Goal: Download file/media

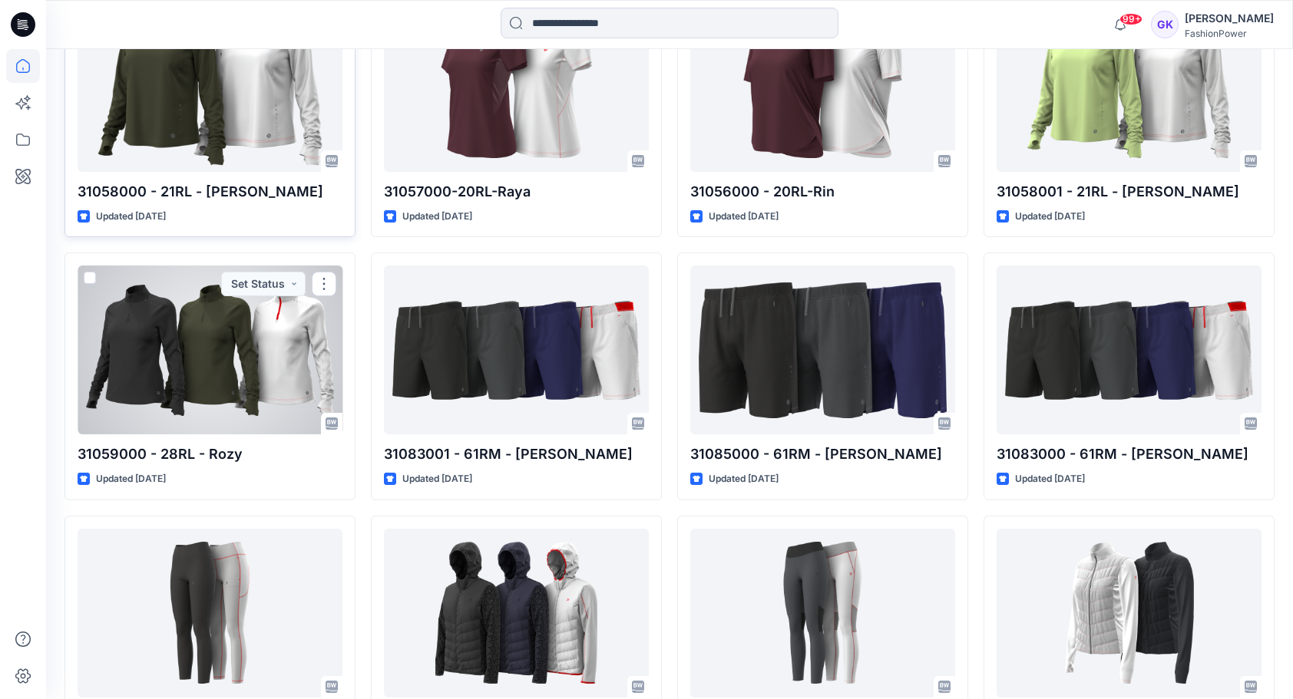
scroll to position [1086, 0]
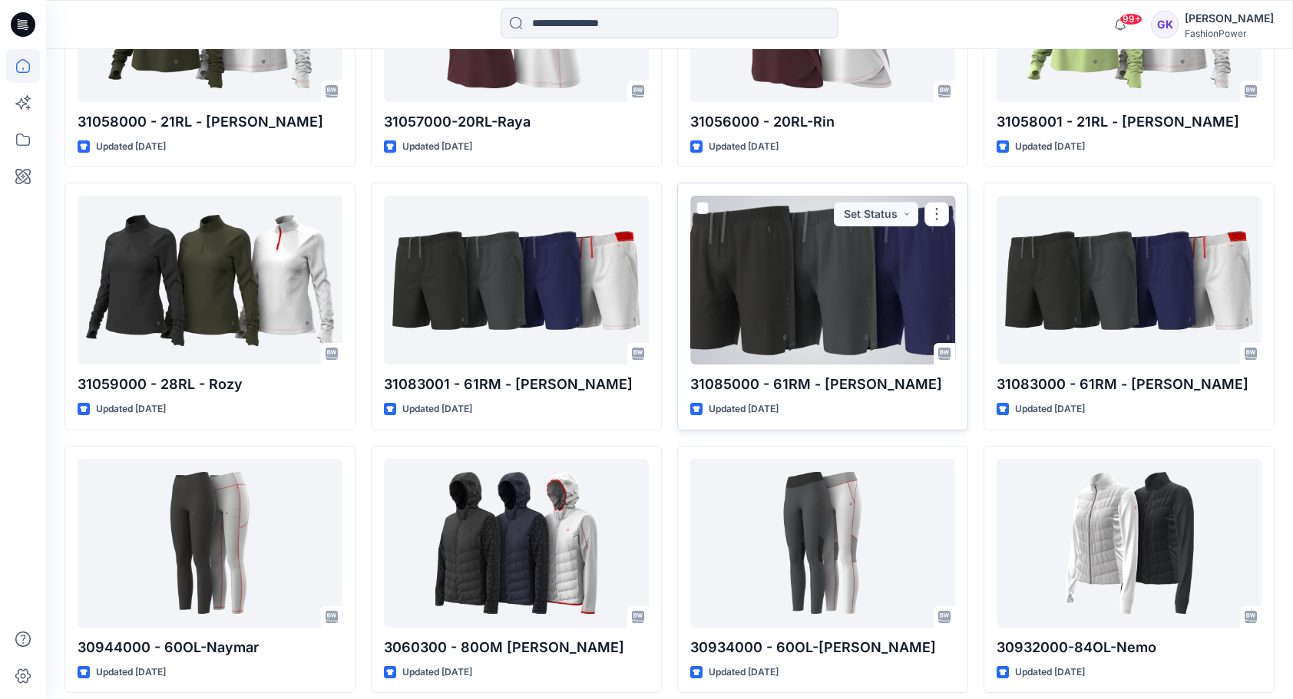
click at [828, 323] on div at bounding box center [822, 280] width 265 height 169
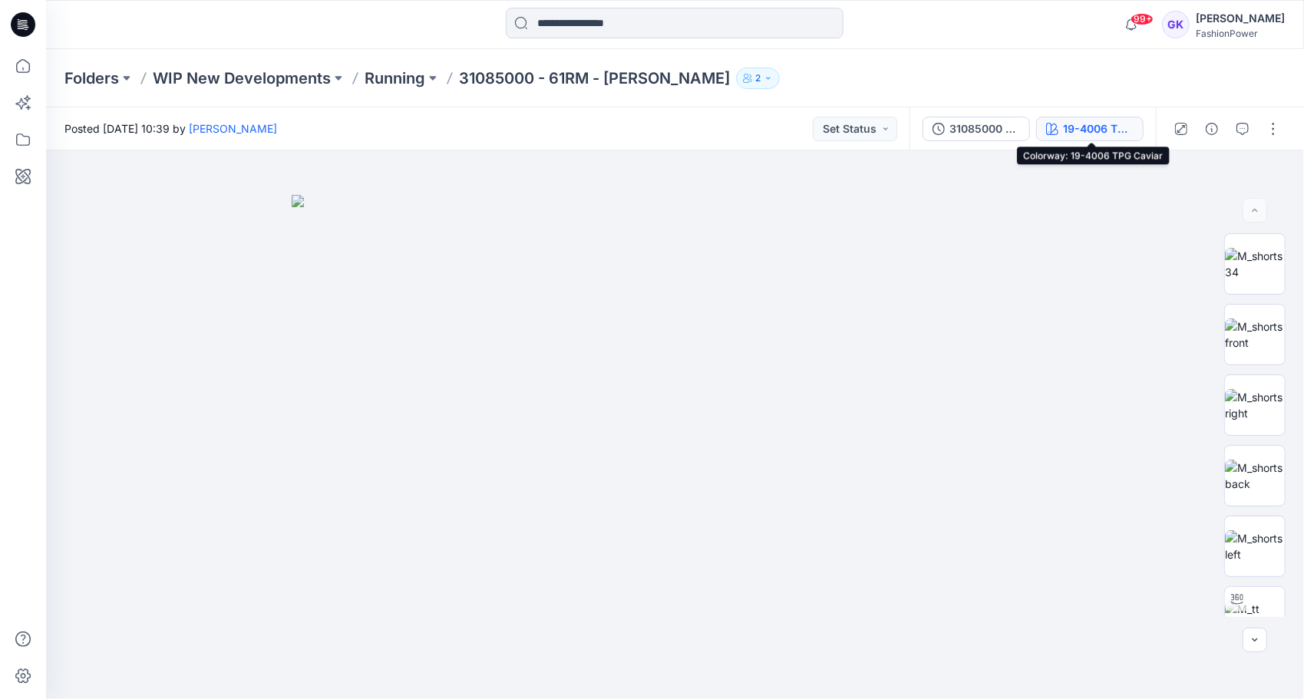
click at [1091, 131] on div "19-4006 TPG Caviar" at bounding box center [1098, 129] width 71 height 17
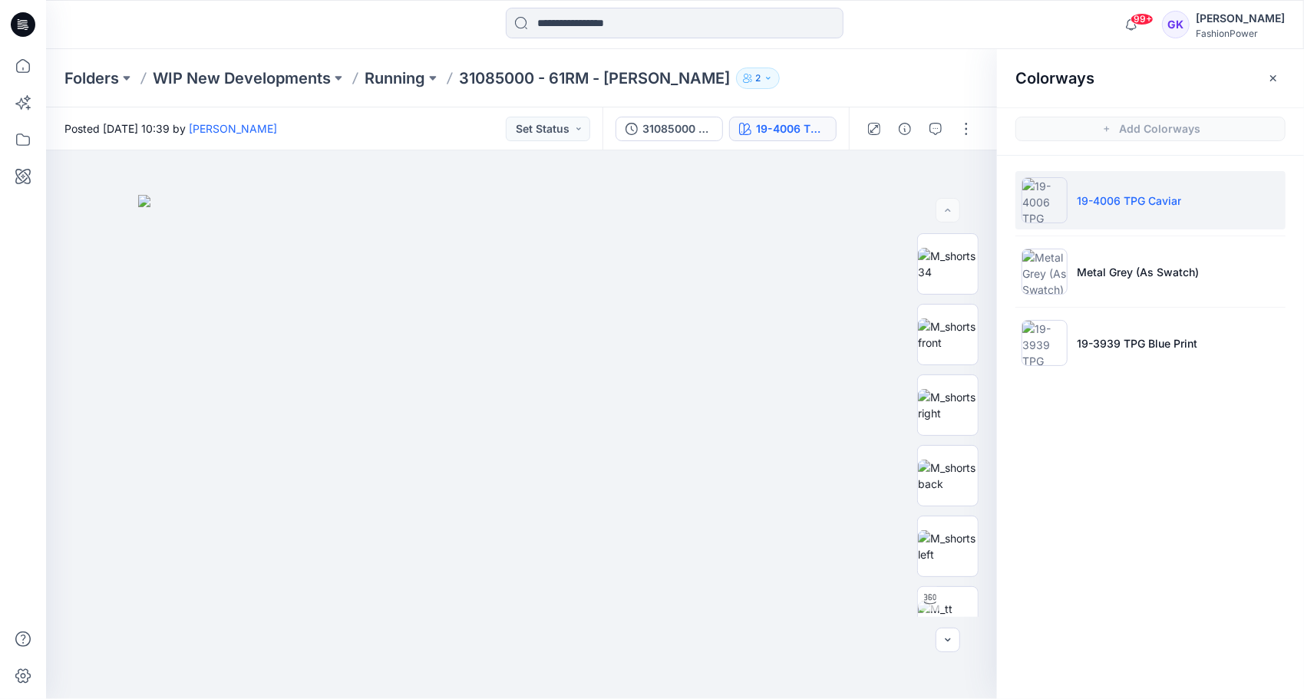
click at [696, 140] on div "31085000 - 61RM - [PERSON_NAME] 19-4006 TPG Caviar" at bounding box center [726, 128] width 246 height 43
click at [699, 127] on div "31085000 - 61RM - [PERSON_NAME]" at bounding box center [678, 129] width 71 height 17
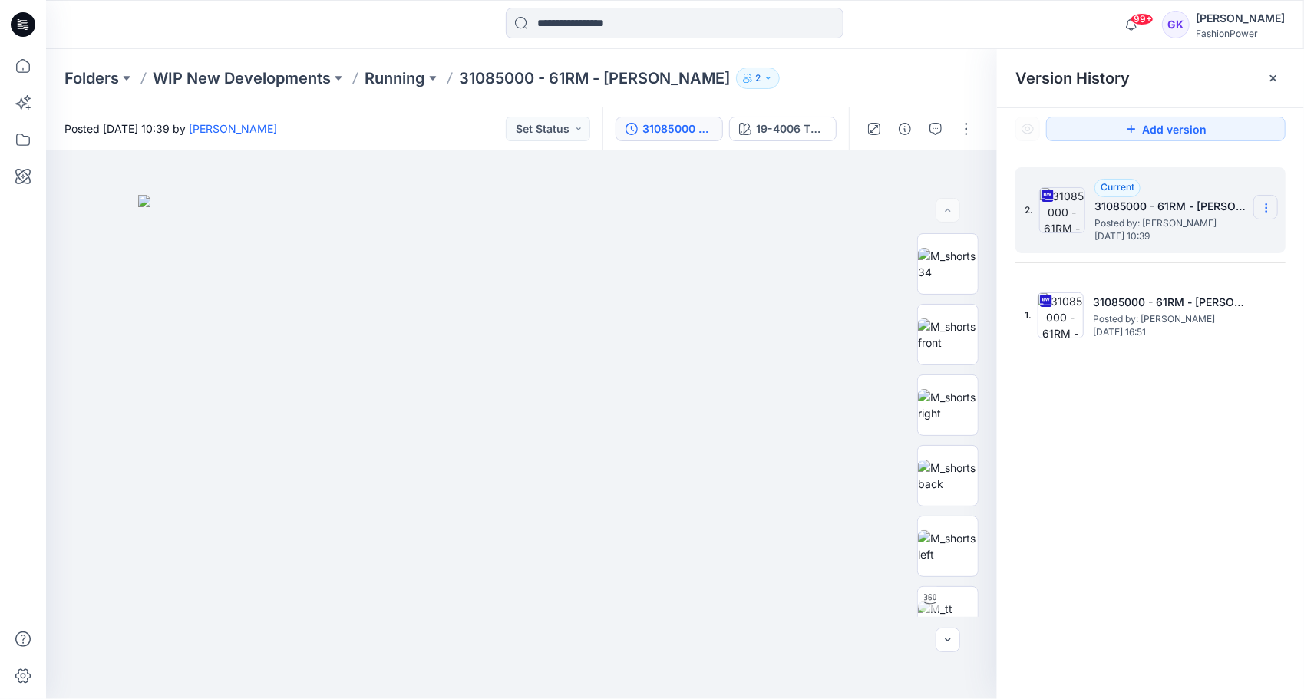
click at [1271, 208] on icon at bounding box center [1267, 208] width 12 height 12
click at [1192, 243] on span "Download Source BW File" at bounding box center [1189, 238] width 129 height 18
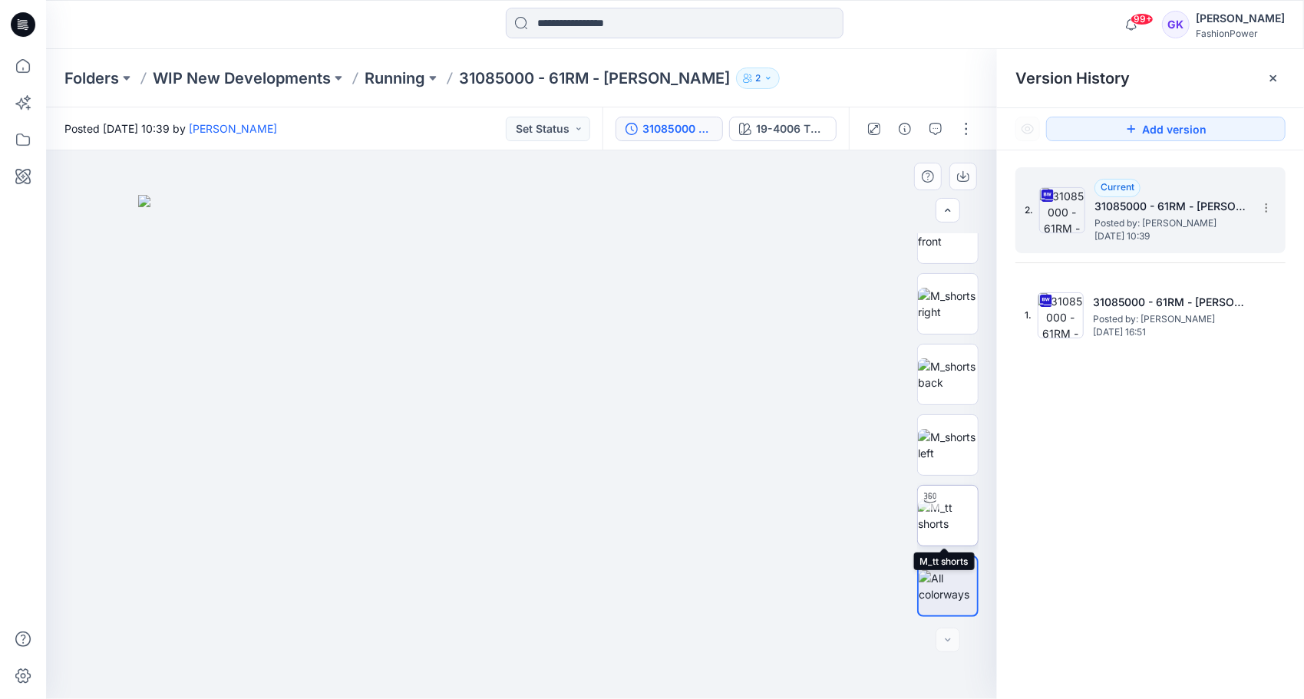
click at [949, 524] on img at bounding box center [948, 516] width 60 height 32
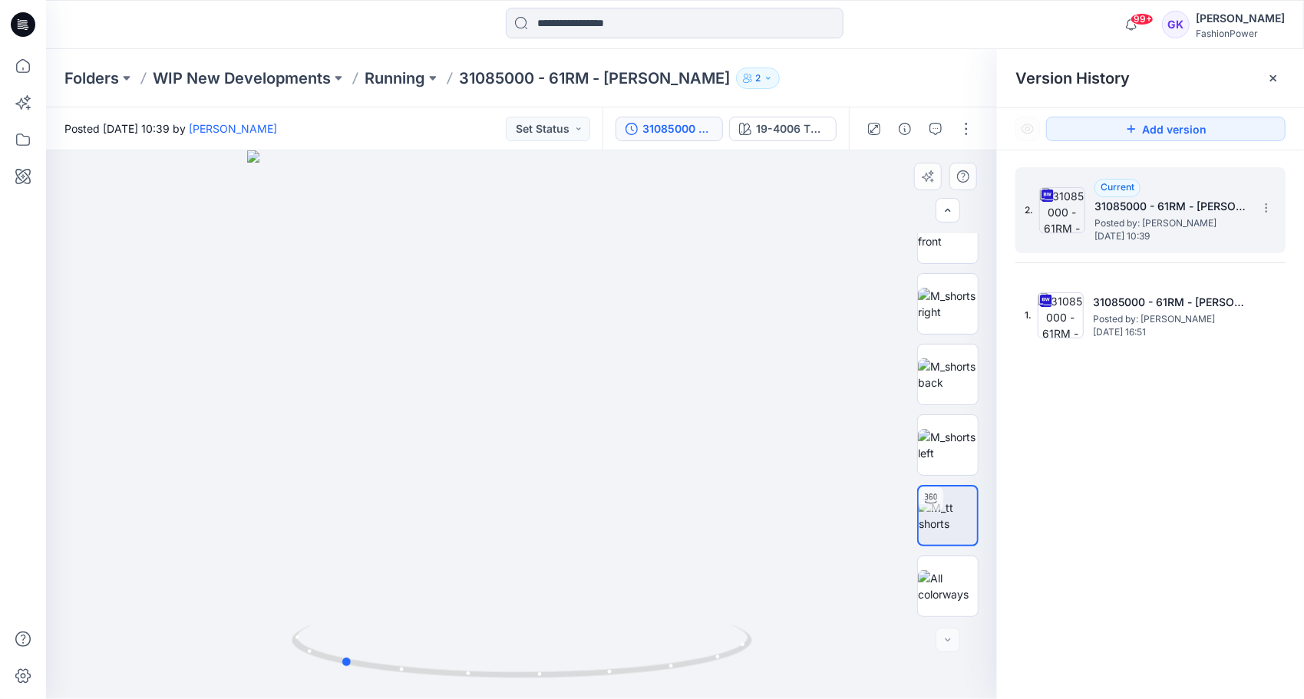
drag, startPoint x: 702, startPoint y: 454, endPoint x: 522, endPoint y: 471, distance: 181.3
click at [522, 471] on div at bounding box center [521, 424] width 951 height 549
